Goal: Task Accomplishment & Management: Manage account settings

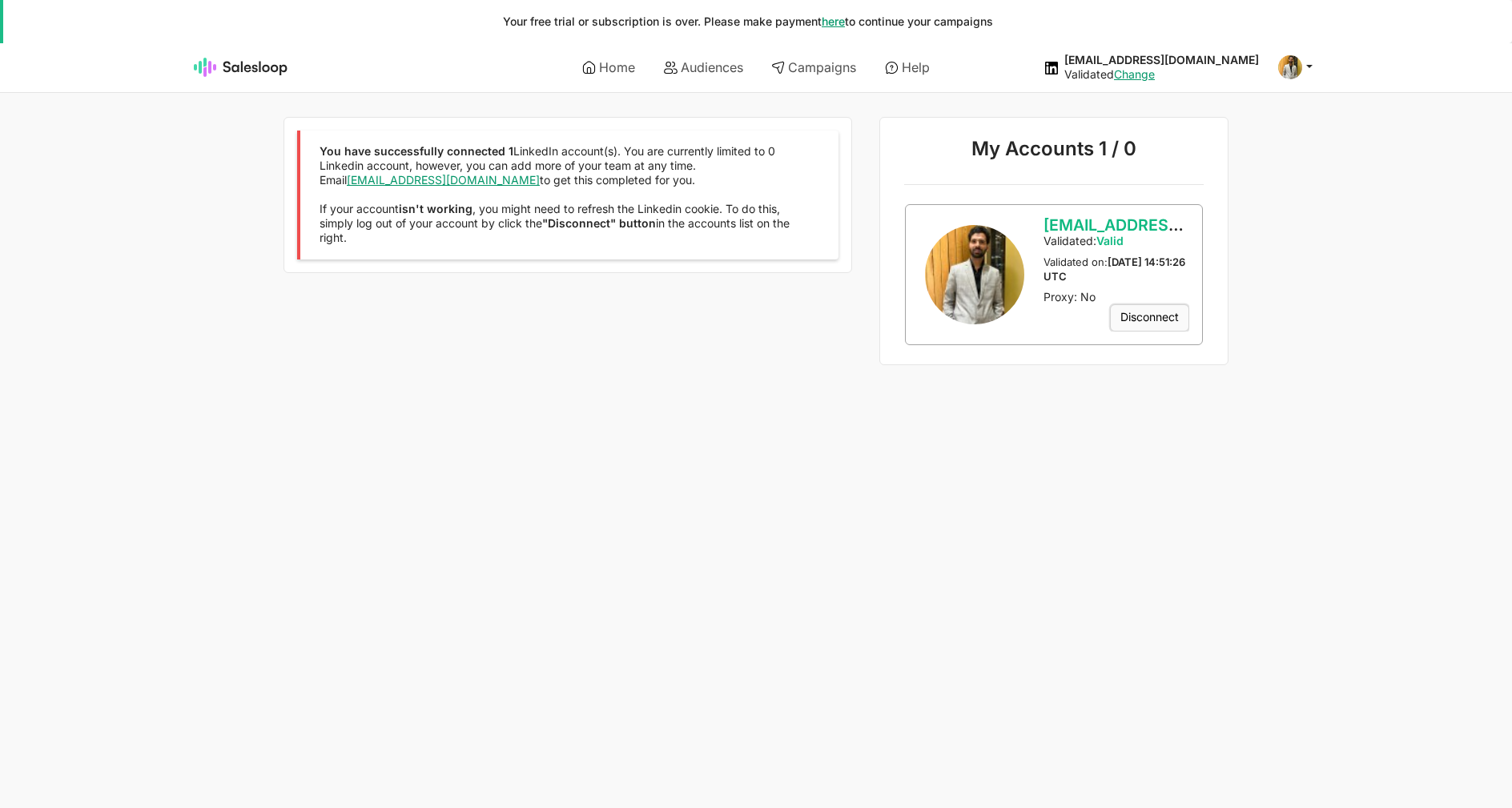
click at [1172, 318] on link "Disconnect" at bounding box center [1149, 318] width 80 height 27
click at [0, 0] on button "Yes" at bounding box center [0, 0] width 0 height 0
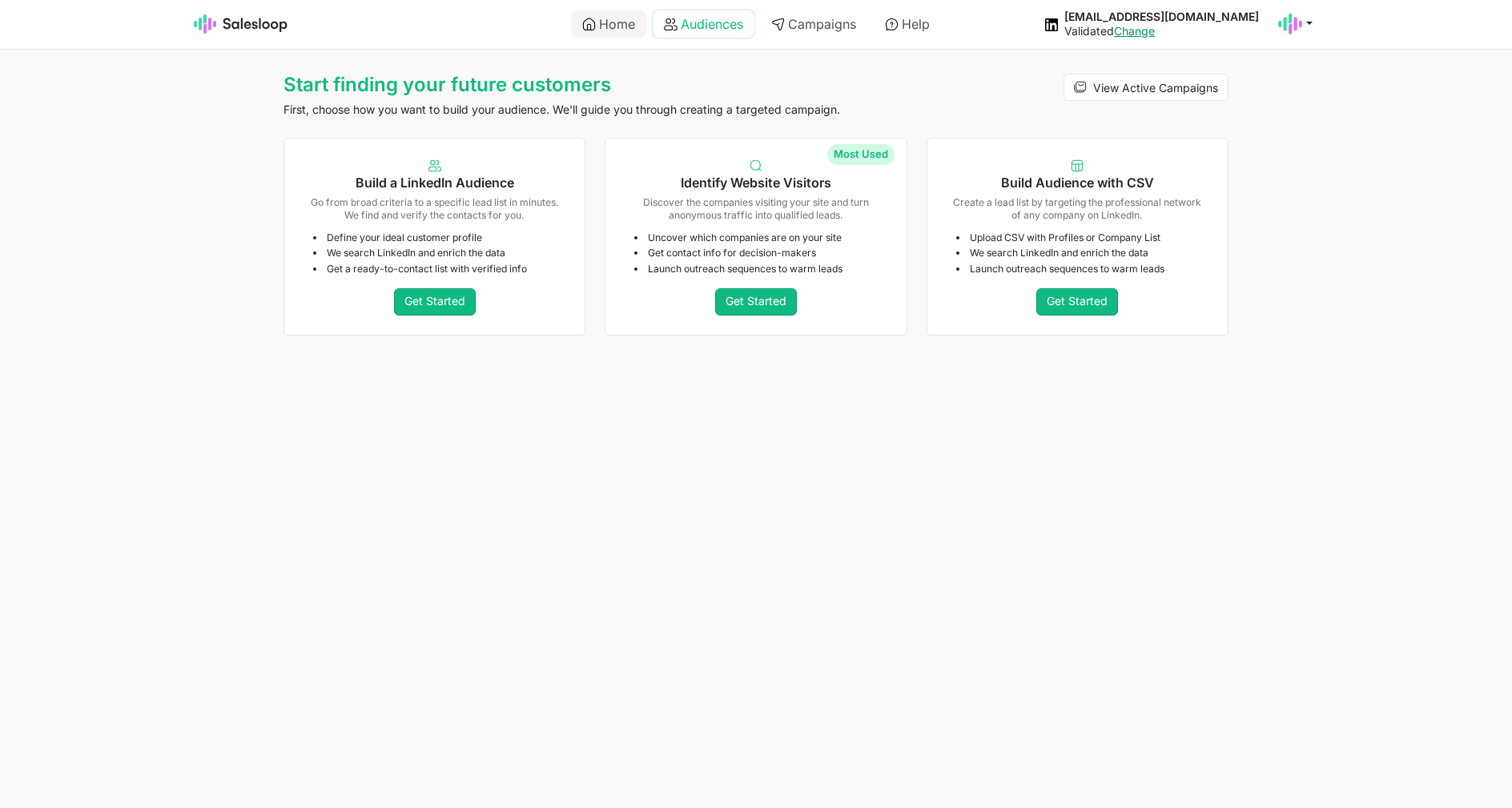
click at [705, 21] on link "Audiences" at bounding box center [704, 24] width 102 height 27
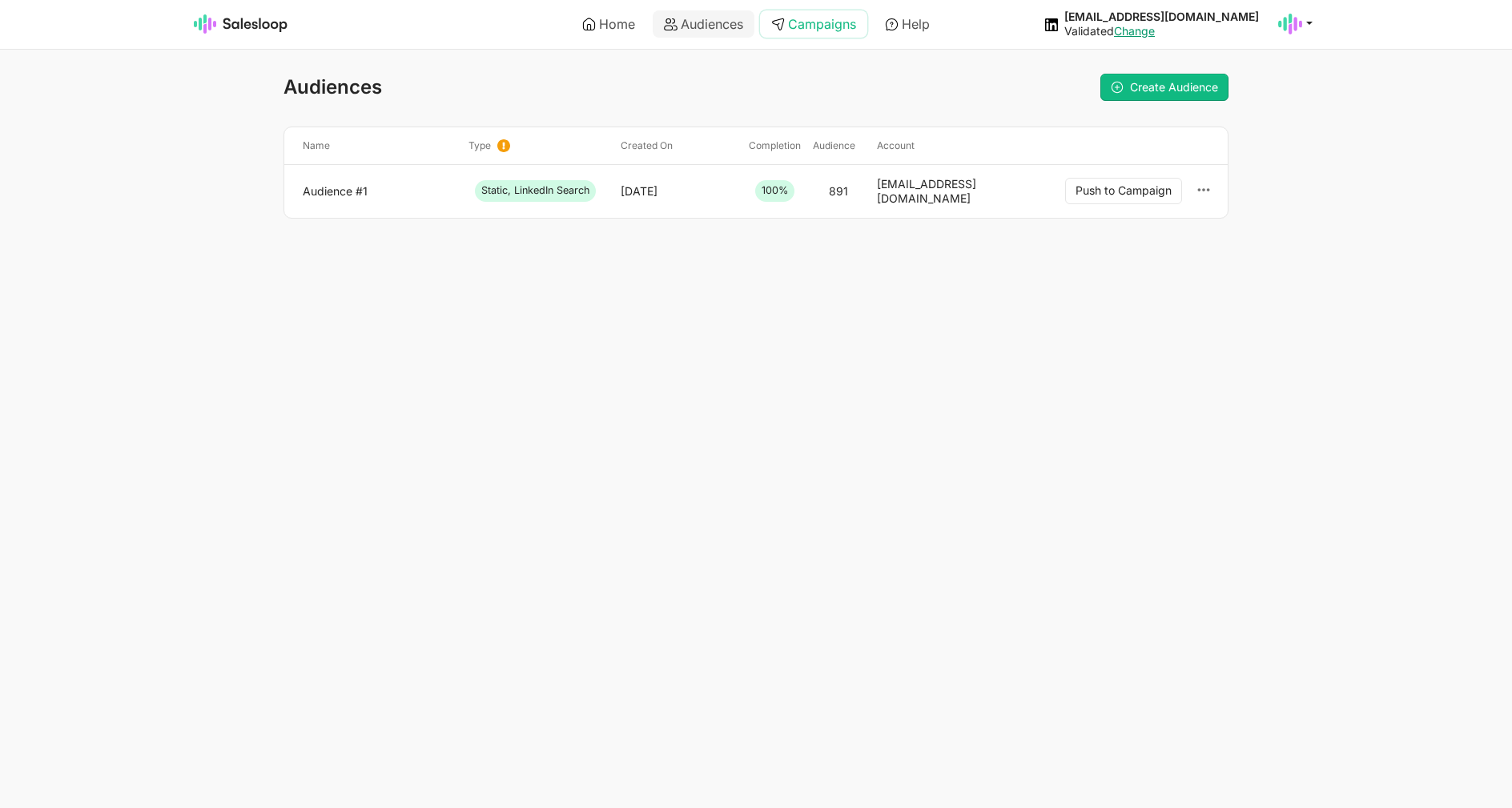
click at [819, 20] on link "Campaigns" at bounding box center [814, 24] width 107 height 27
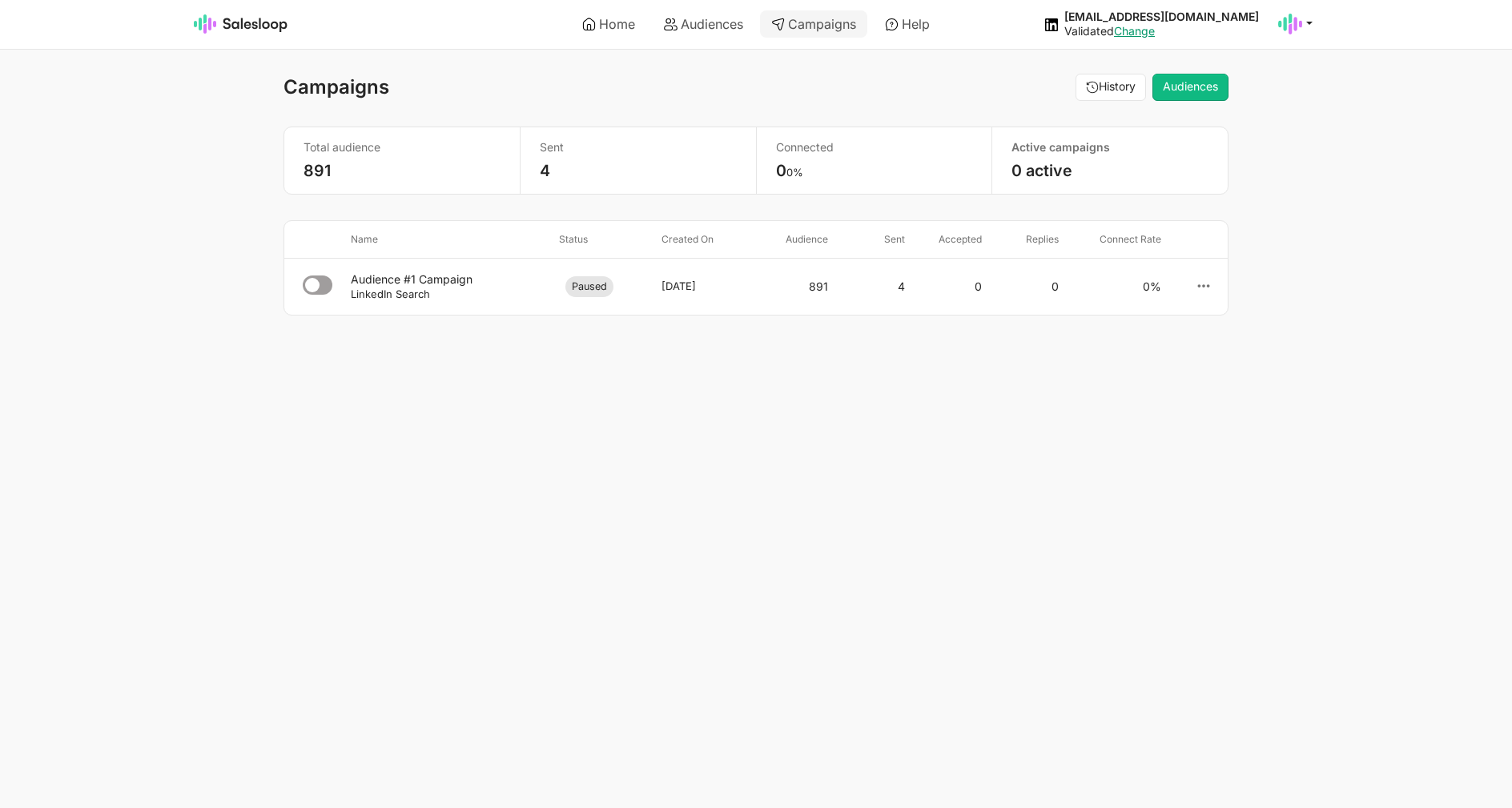
select select "21"
click at [717, 23] on link "Audiences" at bounding box center [704, 24] width 102 height 27
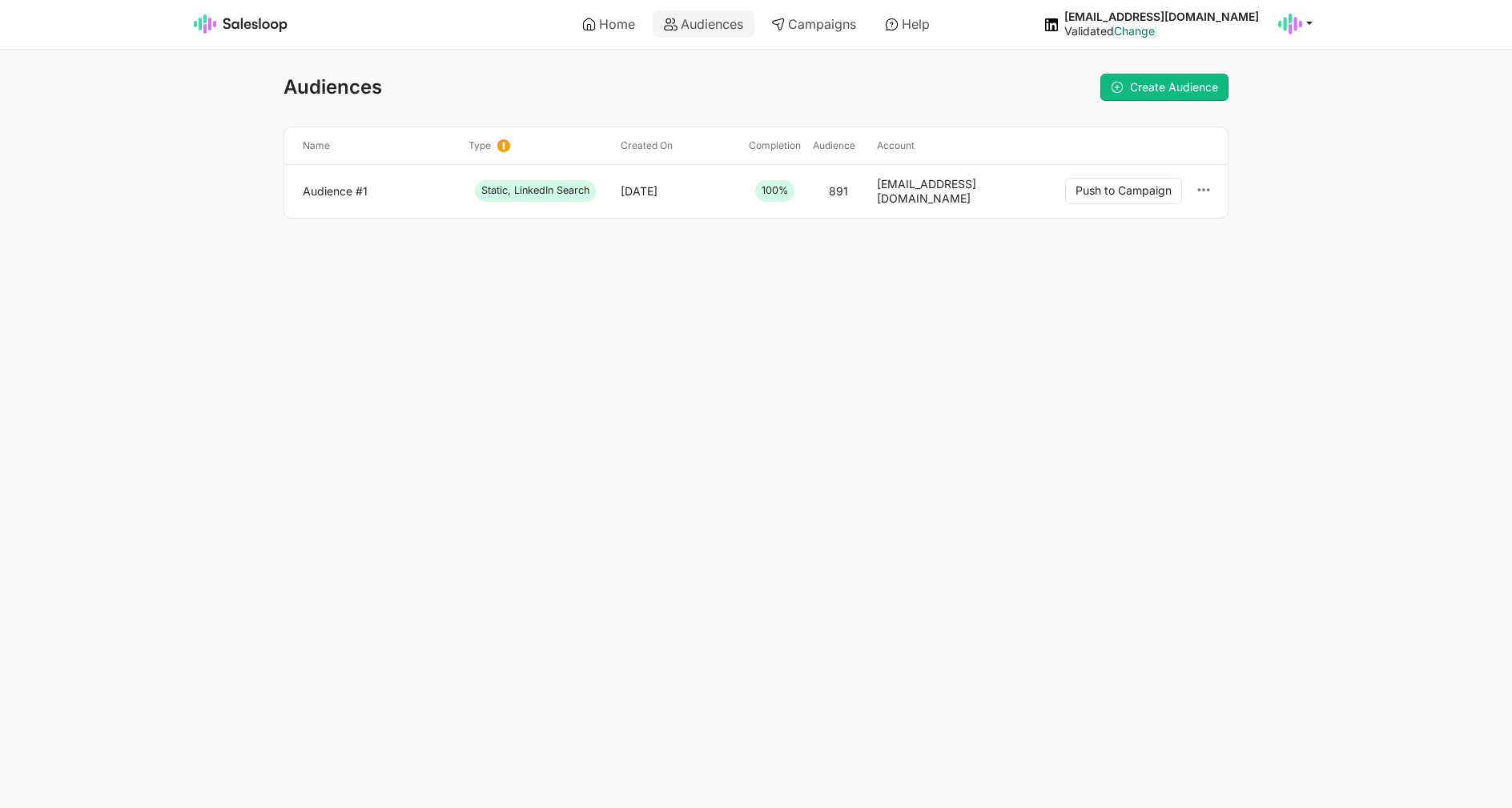
click at [1155, 34] on link "Change" at bounding box center [1135, 30] width 41 height 13
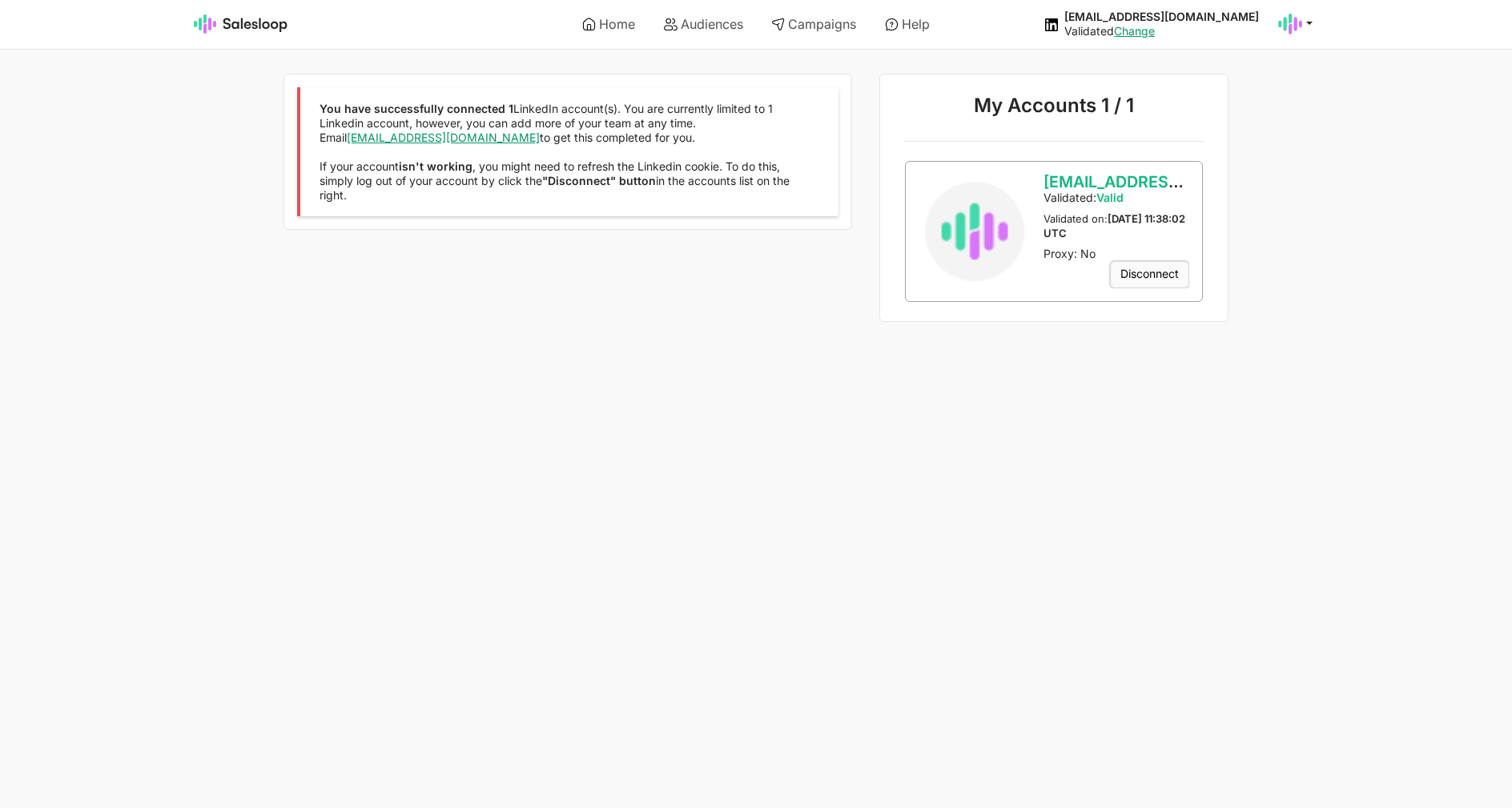
click at [1140, 279] on link "Disconnect" at bounding box center [1149, 274] width 80 height 27
click at [0, 0] on button "Yes" at bounding box center [0, 0] width 0 height 0
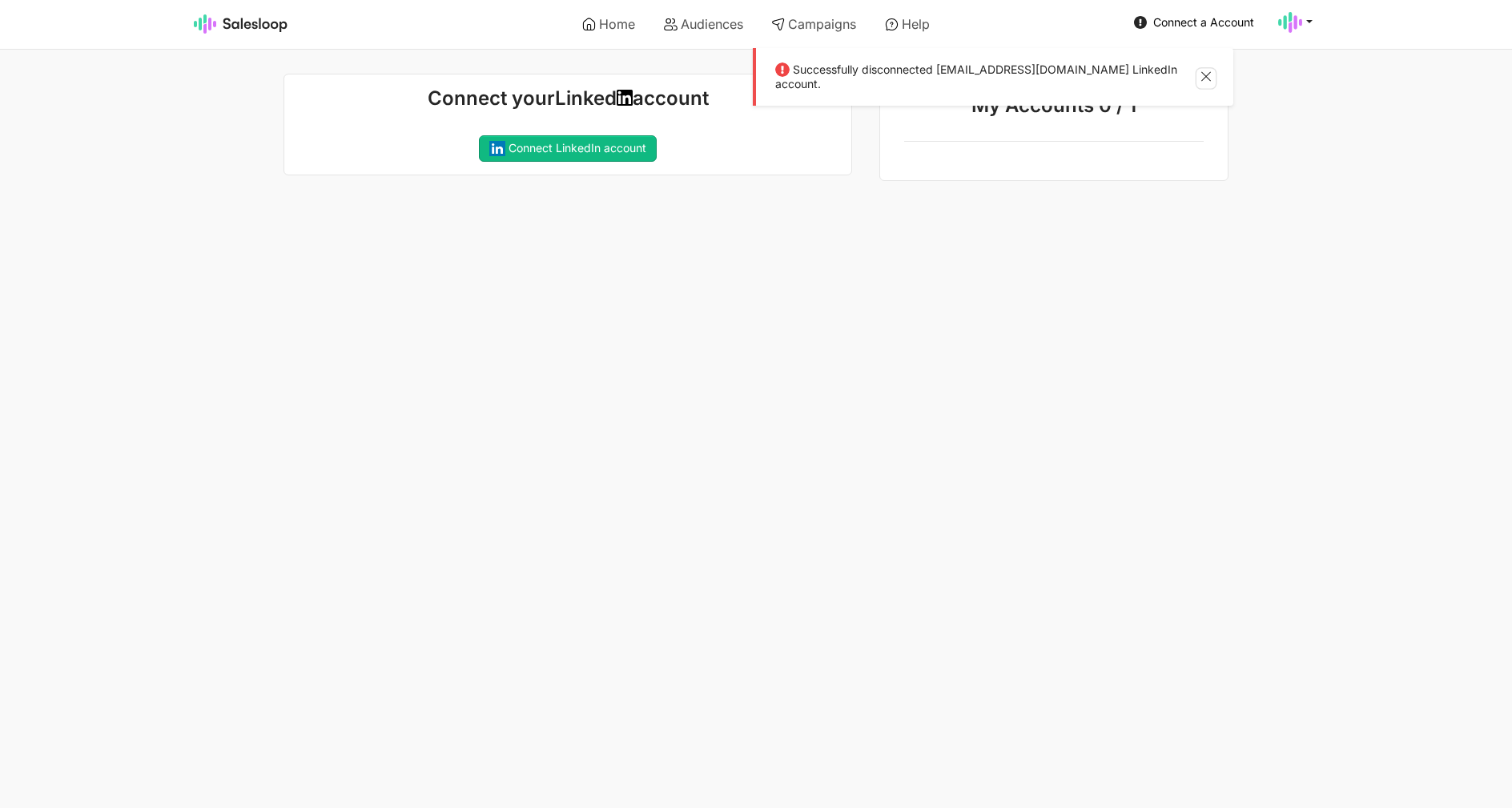
click at [1207, 77] on button at bounding box center [1206, 78] width 19 height 21
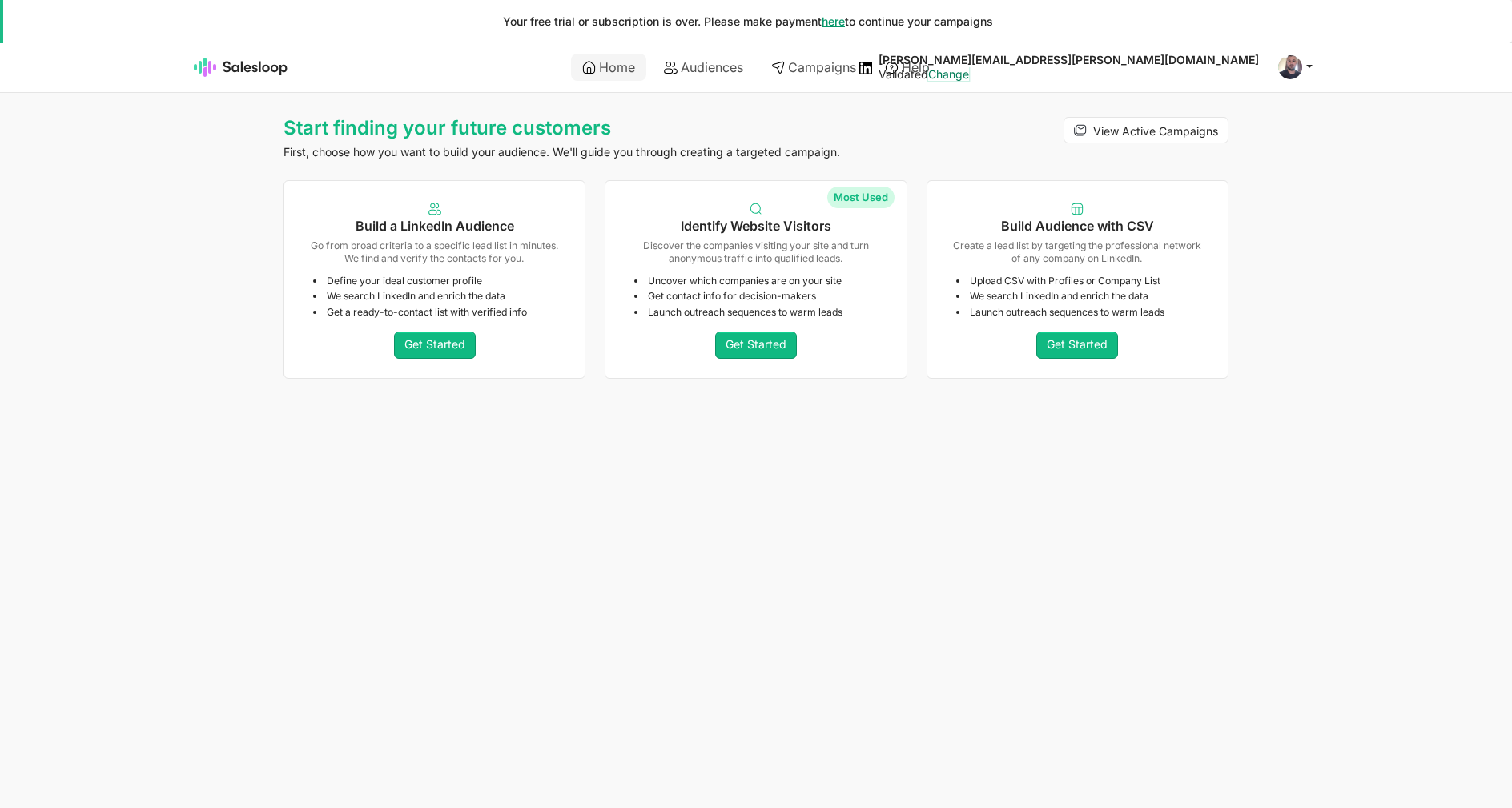
click at [969, 76] on link "Change" at bounding box center [949, 73] width 41 height 13
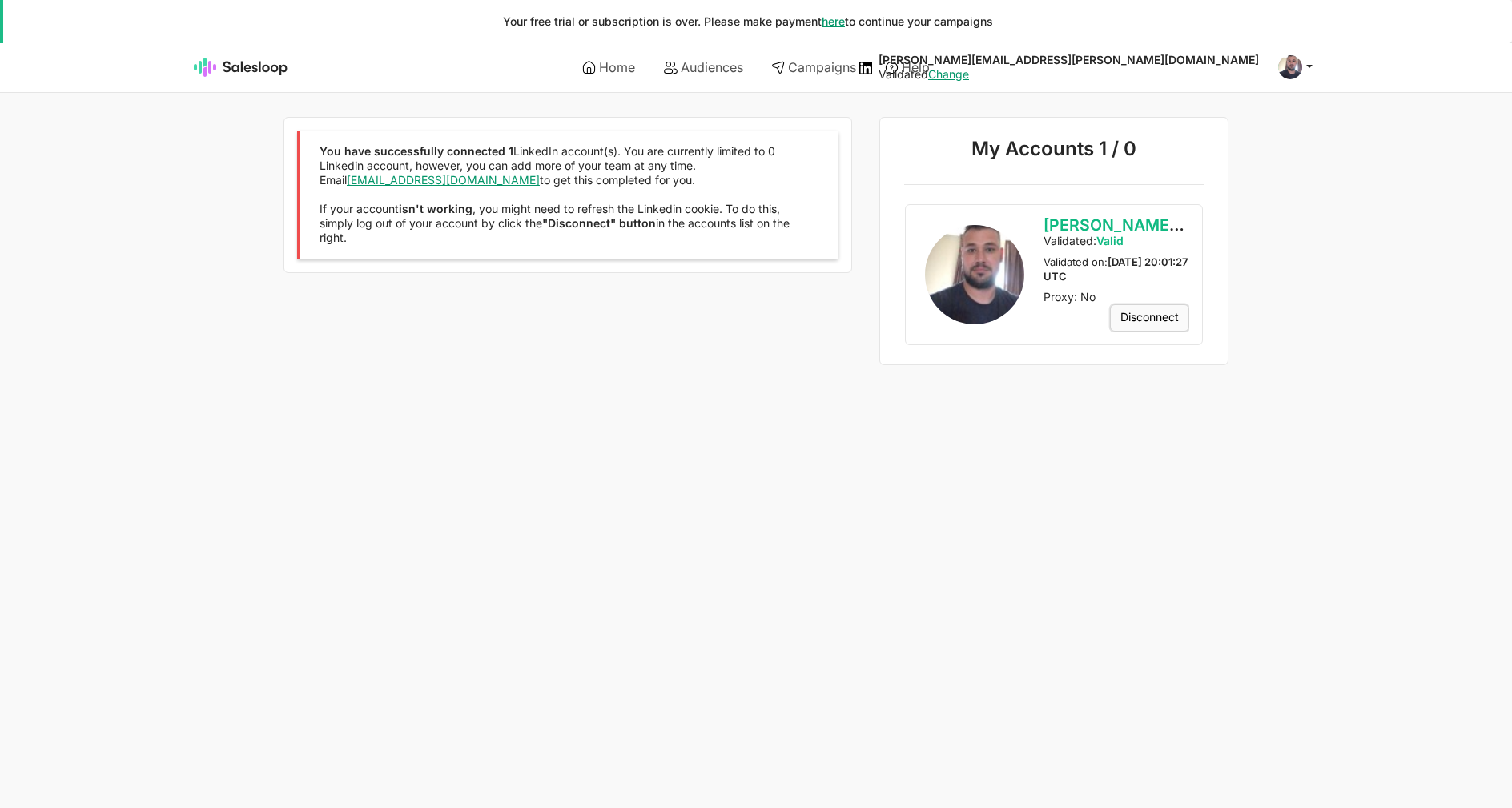
click at [1153, 322] on link "Disconnect" at bounding box center [1149, 318] width 80 height 27
click at [0, 0] on button "Yes" at bounding box center [0, 0] width 0 height 0
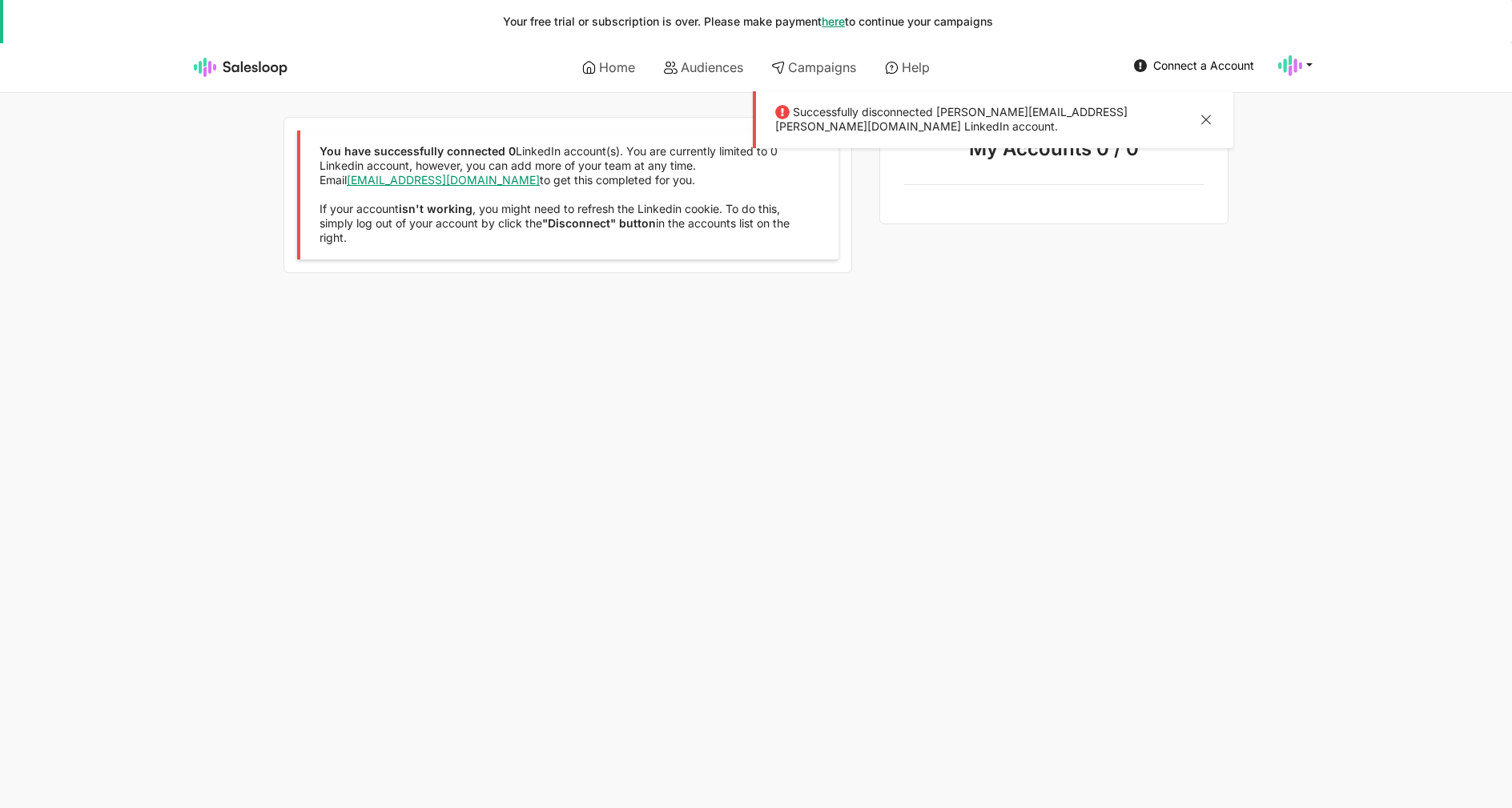
click at [1214, 108] on div "Successfully disconnected nathan.d.davis@icloud.com LinkedIn account." at bounding box center [993, 120] width 480 height 57
click at [1201, 114] on button at bounding box center [1206, 121] width 19 height 21
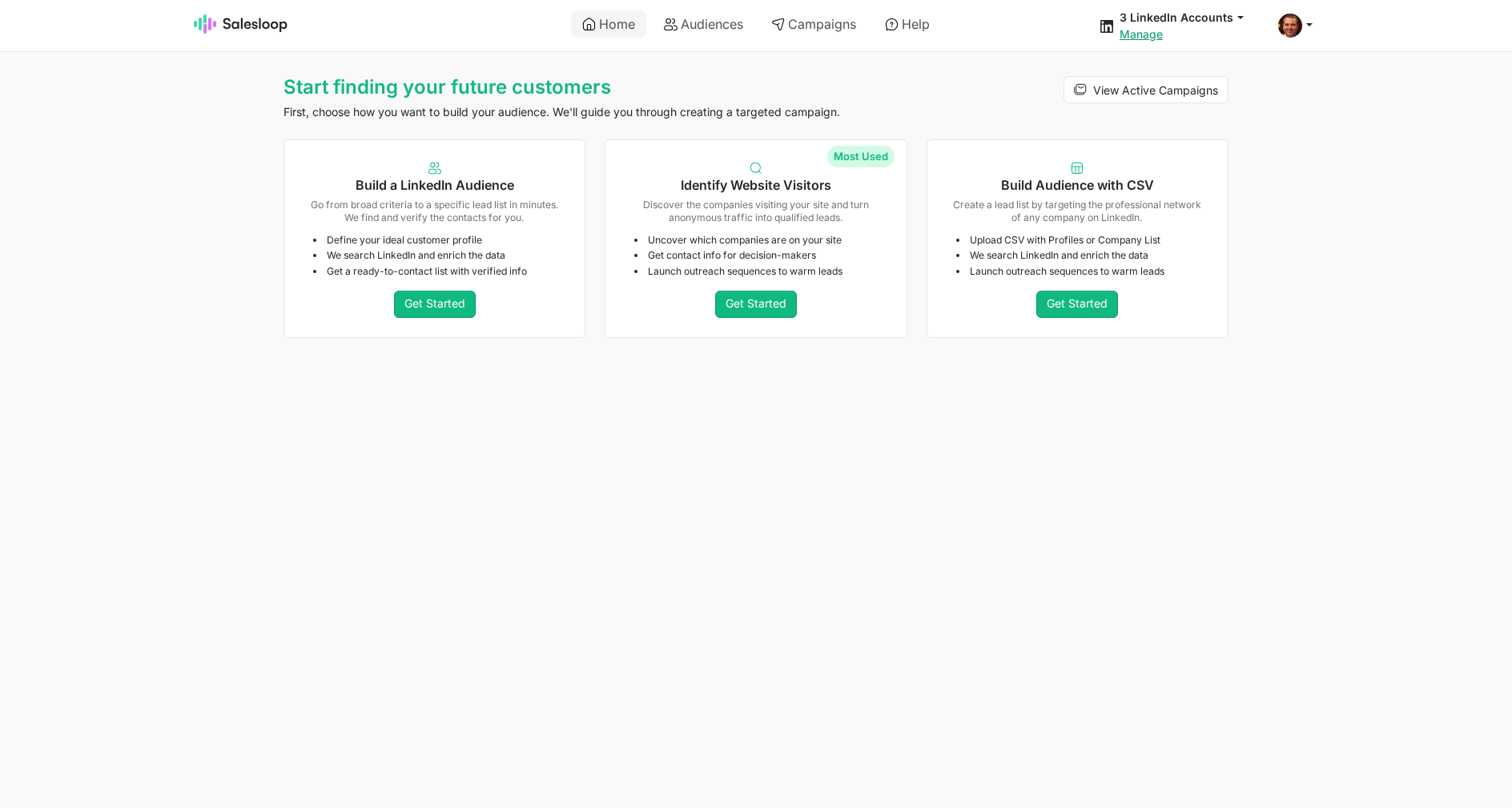
click at [981, 40] on ul "Home Audiences Campaigns Help" at bounding box center [756, 24] width 563 height 46
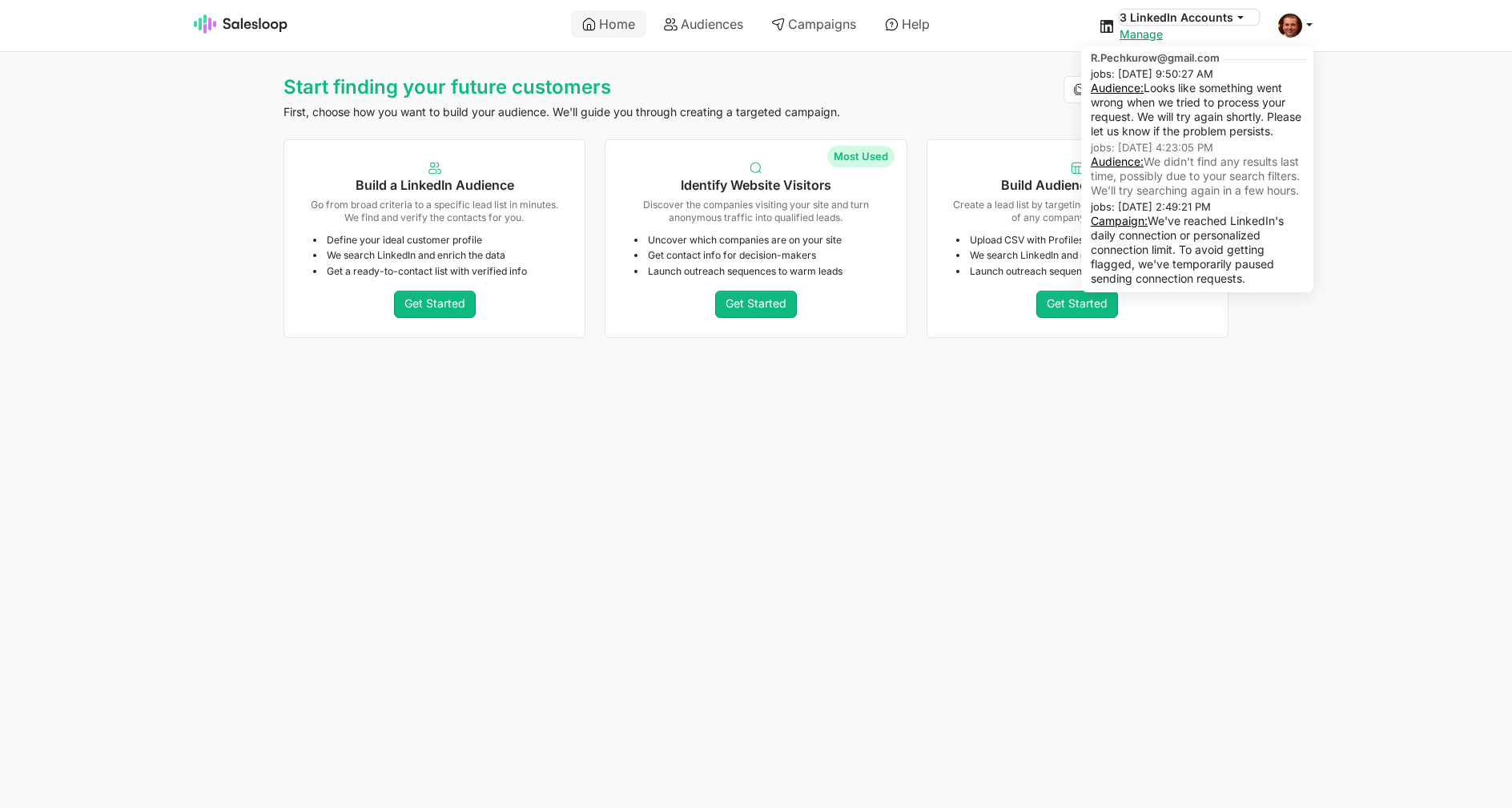
click at [1130, 25] on button "3 LinkedIn Accounts" at bounding box center [1190, 17] width 140 height 15
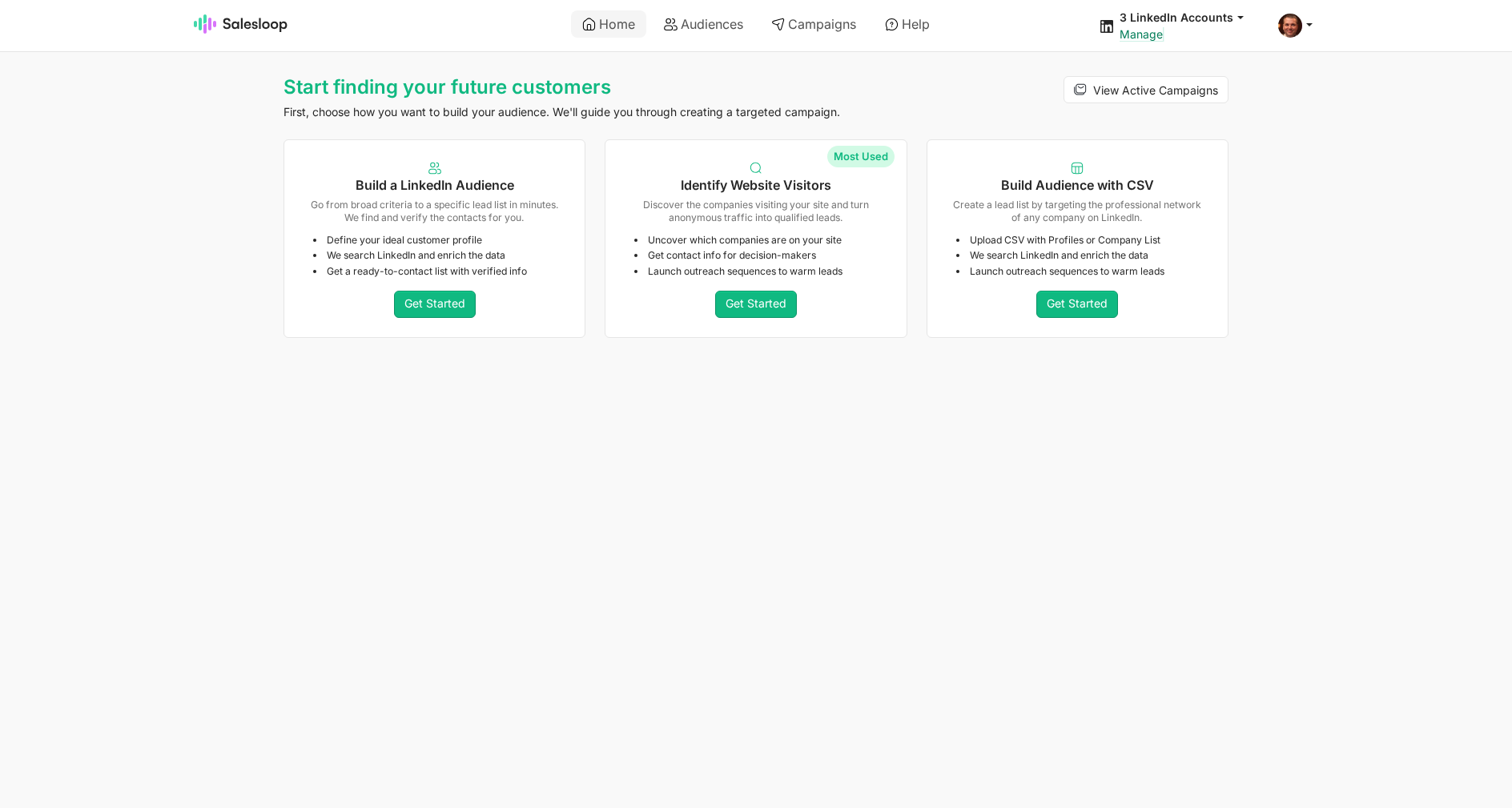
click at [1134, 29] on link "Manage" at bounding box center [1141, 33] width 43 height 13
